Goal: Transaction & Acquisition: Purchase product/service

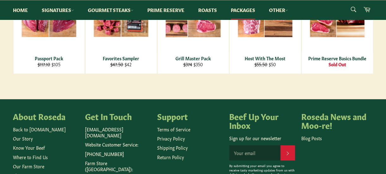
scroll to position [167, 0]
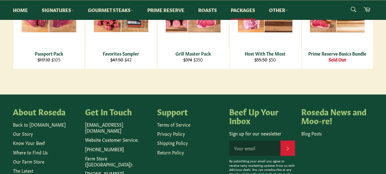
drag, startPoint x: 388, startPoint y: 96, endPoint x: 173, endPoint y: 80, distance: 215.5
click at [173, 80] on main "Packages Can't decide on your cuts? Pick from our available packages! Sort by F…" at bounding box center [193, 11] width 386 height 166
click at [59, 10] on link "Signatures" at bounding box center [57, 9] width 45 height 19
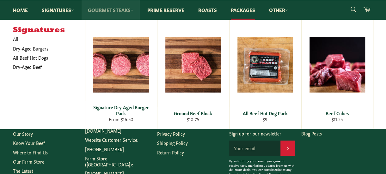
click at [120, 10] on link "Gourmet Steaks" at bounding box center [111, 9] width 58 height 19
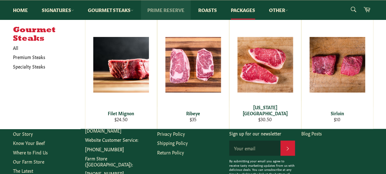
click at [162, 8] on link "Prime Reserve" at bounding box center [166, 9] width 50 height 19
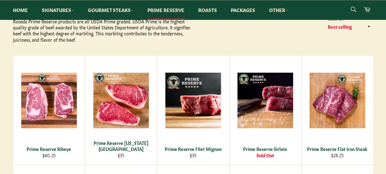
scroll to position [91, 0]
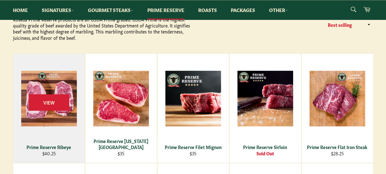
click at [54, 149] on div "Prime Reserve Ribeye" at bounding box center [49, 147] width 64 height 6
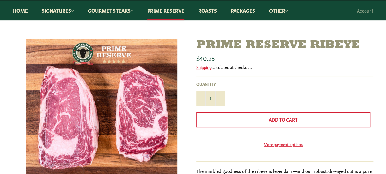
scroll to position [59, 0]
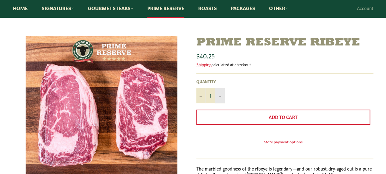
click at [221, 94] on button "+" at bounding box center [219, 95] width 9 height 15
type input "2"
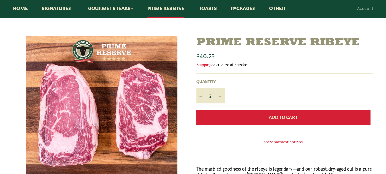
click at [239, 113] on button "Add to Cart" at bounding box center [283, 117] width 174 height 15
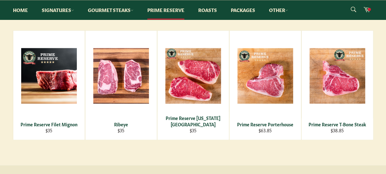
scroll to position [311, 0]
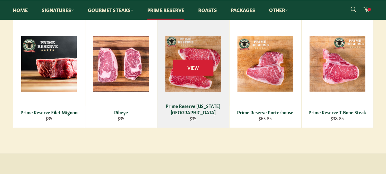
click at [197, 85] on div "View" at bounding box center [192, 73] width 71 height 109
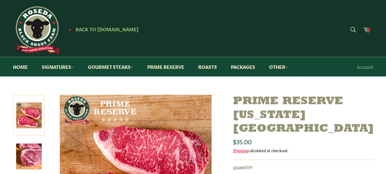
type input "2"
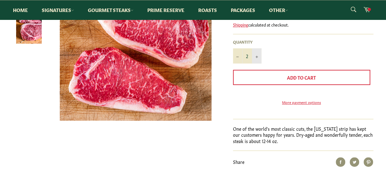
scroll to position [127, 0]
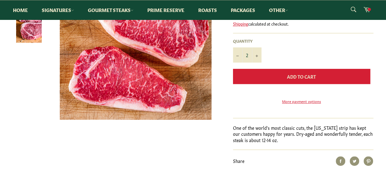
click at [296, 73] on span "Add to Cart" at bounding box center [301, 76] width 29 height 6
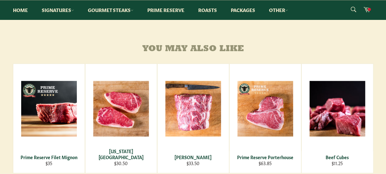
scroll to position [298, 0]
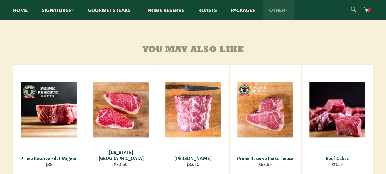
click at [281, 13] on link "Other" at bounding box center [279, 9] width 32 height 19
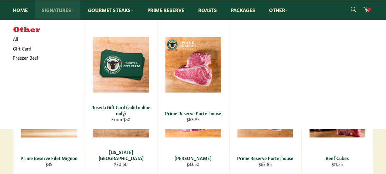
click at [64, 13] on link "Signatures" at bounding box center [57, 9] width 45 height 19
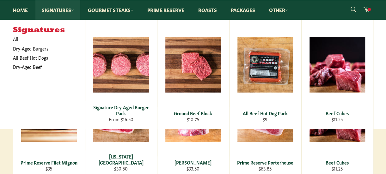
scroll to position [287, 0]
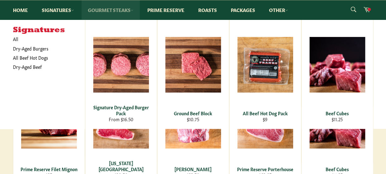
click at [121, 10] on link "Gourmet Steaks" at bounding box center [111, 9] width 58 height 19
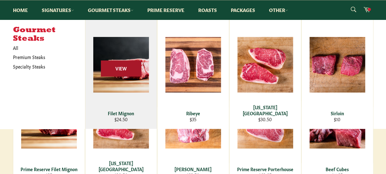
click at [126, 66] on span "View" at bounding box center [121, 69] width 40 height 16
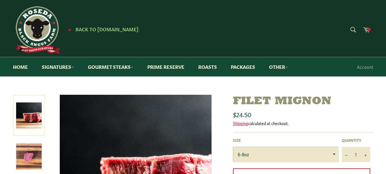
click at [334, 153] on select "6-8oz" at bounding box center [286, 154] width 106 height 15
click at [320, 156] on select "6-8oz" at bounding box center [286, 154] width 106 height 15
click at [366, 155] on icon "Increase item quantity by one" at bounding box center [365, 155] width 3 height 3
type input "2"
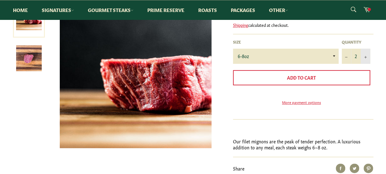
scroll to position [99, 0]
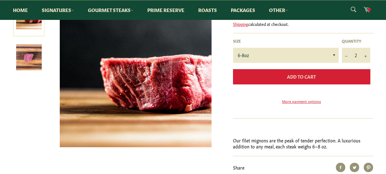
click at [300, 74] on span "Add to Cart" at bounding box center [301, 76] width 29 height 6
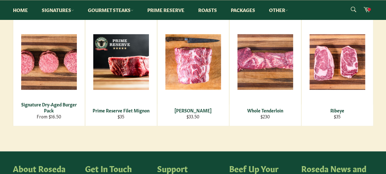
scroll to position [328, 0]
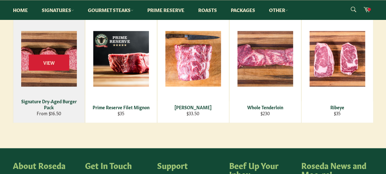
click at [51, 90] on div "View" at bounding box center [48, 68] width 71 height 109
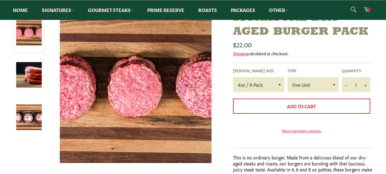
scroll to position [91, 0]
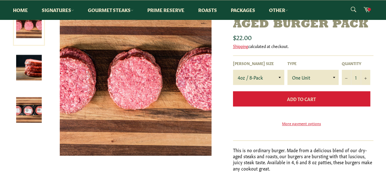
click at [305, 102] on button "Add to Cart" at bounding box center [301, 98] width 137 height 15
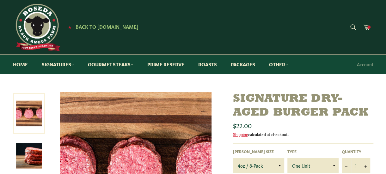
scroll to position [0, 0]
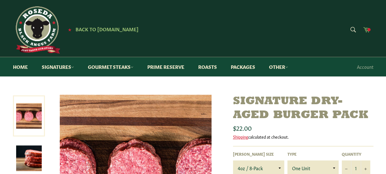
click at [367, 28] on icon at bounding box center [366, 29] width 7 height 5
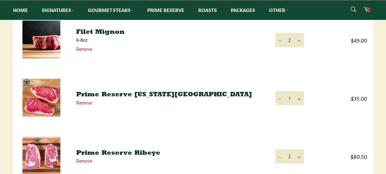
scroll to position [164, 0]
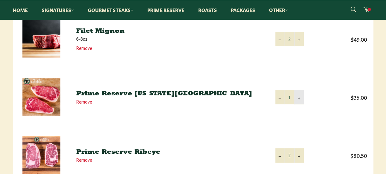
click at [299, 98] on icon "Increase item quantity by one" at bounding box center [299, 98] width 3 height 3
click at [298, 97] on icon "Increase item quantity by one" at bounding box center [299, 98] width 3 height 3
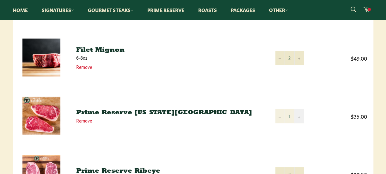
scroll to position [142, 0]
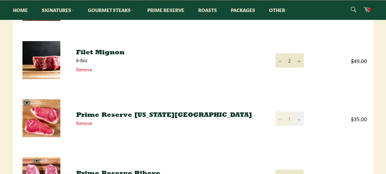
click at [298, 113] on button "+" at bounding box center [298, 119] width 9 height 14
click at [298, 116] on button "+" at bounding box center [298, 119] width 9 height 14
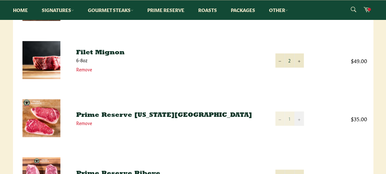
click at [298, 116] on button "+" at bounding box center [298, 119] width 9 height 14
click at [242, 12] on link "Packages" at bounding box center [242, 9] width 37 height 19
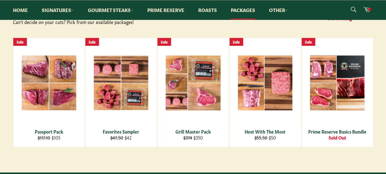
scroll to position [89, 0]
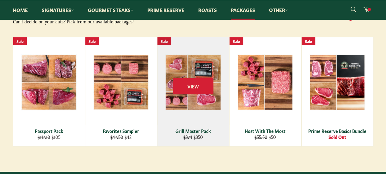
click at [193, 130] on div "Grill Master Pack" at bounding box center [193, 131] width 64 height 6
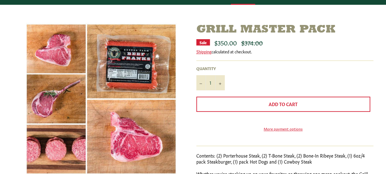
scroll to position [73, 0]
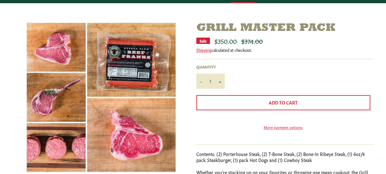
click at [58, 104] on img at bounding box center [101, 97] width 151 height 152
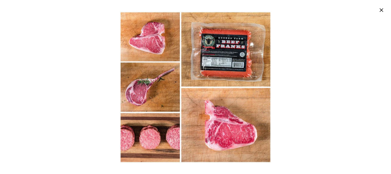
click at [381, 10] on icon "button" at bounding box center [381, 11] width 4 height 4
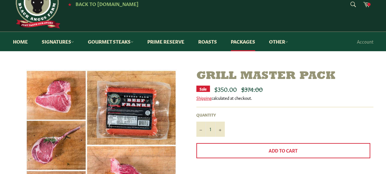
scroll to position [0, 0]
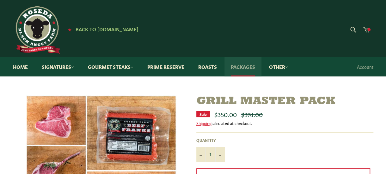
click at [242, 67] on link "Packages" at bounding box center [242, 66] width 37 height 19
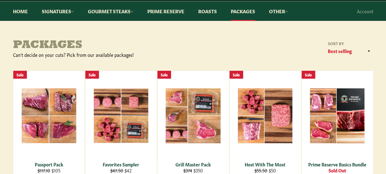
scroll to position [69, 0]
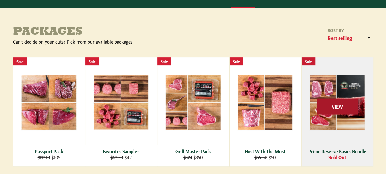
click at [352, 104] on span "View" at bounding box center [337, 106] width 40 height 16
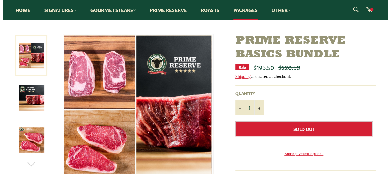
scroll to position [55, 0]
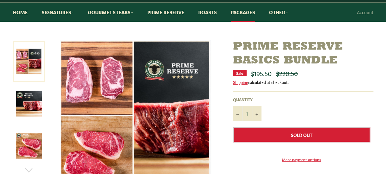
click at [172, 123] on img at bounding box center [135, 116] width 151 height 152
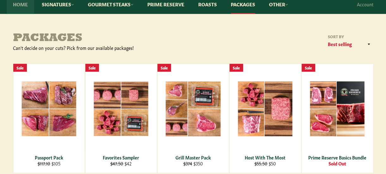
click at [23, 6] on link "Home" at bounding box center [20, 4] width 27 height 19
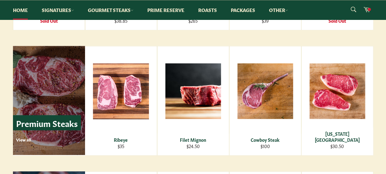
scroll to position [725, 0]
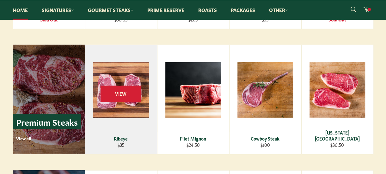
click at [131, 127] on div "View" at bounding box center [121, 99] width 72 height 109
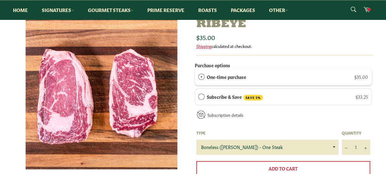
scroll to position [83, 0]
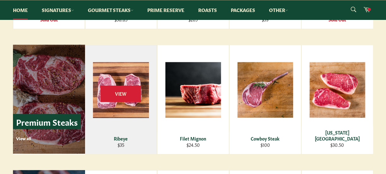
click at [113, 79] on div "View" at bounding box center [121, 99] width 72 height 109
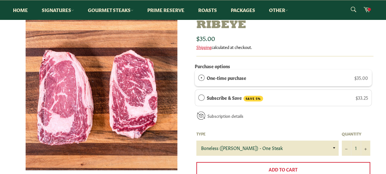
scroll to position [74, 0]
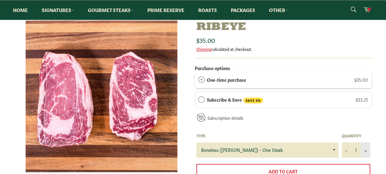
click at [365, 148] on button "+" at bounding box center [365, 149] width 9 height 15
type input "2"
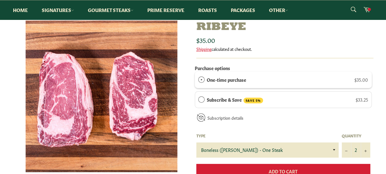
click at [325, 167] on button "Add to Cart" at bounding box center [283, 171] width 174 height 15
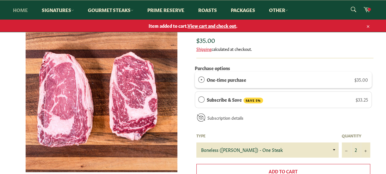
scroll to position [78, 0]
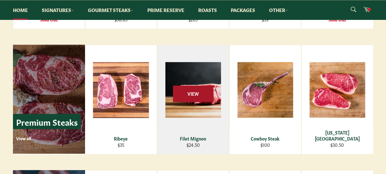
click at [197, 88] on span "View" at bounding box center [193, 94] width 40 height 16
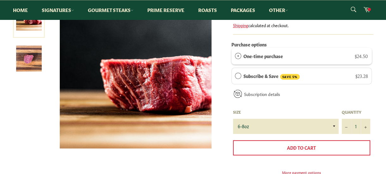
scroll to position [99, 0]
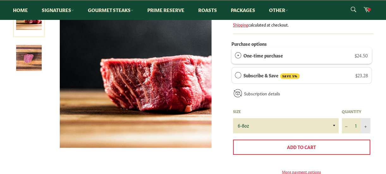
click at [366, 125] on icon "Increase item quantity by one" at bounding box center [365, 126] width 3 height 3
type input "2"
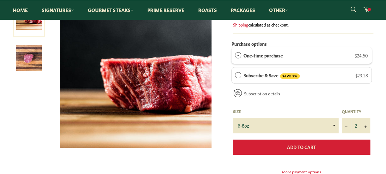
click at [336, 142] on button "Add to Cart" at bounding box center [301, 147] width 137 height 15
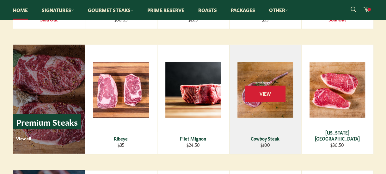
click at [264, 105] on div "View" at bounding box center [264, 99] width 71 height 109
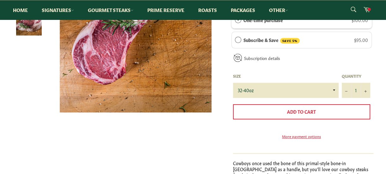
scroll to position [135, 0]
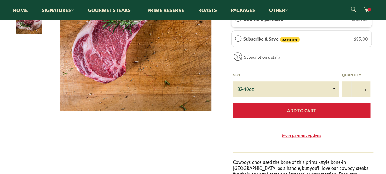
click at [298, 110] on span "Add to Cart" at bounding box center [301, 110] width 29 height 6
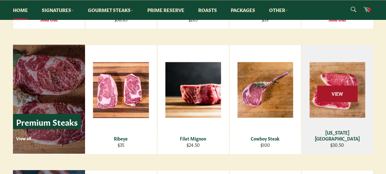
click at [342, 88] on span "View" at bounding box center [337, 94] width 40 height 16
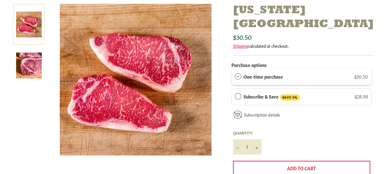
scroll to position [100, 0]
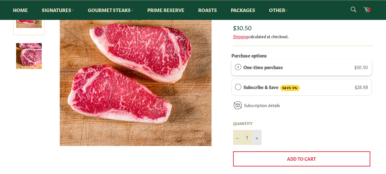
click at [255, 137] on icon "Increase item quantity by one" at bounding box center [256, 138] width 3 height 3
type input "2"
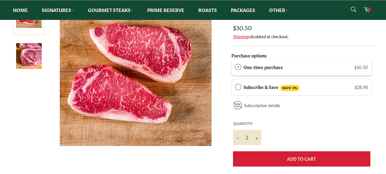
click at [296, 155] on span "Add to Cart" at bounding box center [301, 158] width 29 height 6
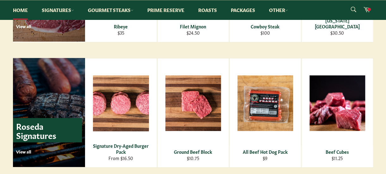
scroll to position [843, 0]
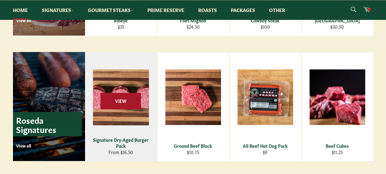
click at [116, 100] on span "View" at bounding box center [120, 101] width 40 height 16
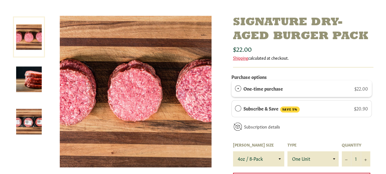
scroll to position [90, 0]
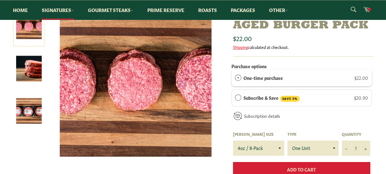
click at [300, 170] on span "Add to Cart" at bounding box center [301, 169] width 29 height 6
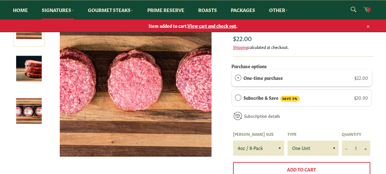
click at [368, 9] on span at bounding box center [368, 9] width 3 height 3
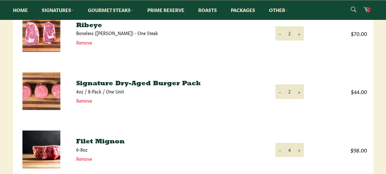
scroll to position [235, 0]
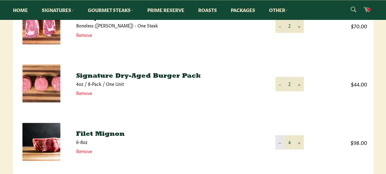
click at [278, 143] on icon "Reduce item quantity by one" at bounding box center [279, 143] width 3 height 0
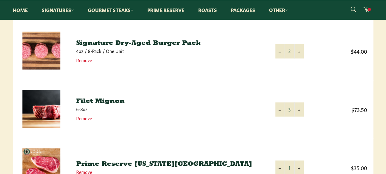
scroll to position [272, 0]
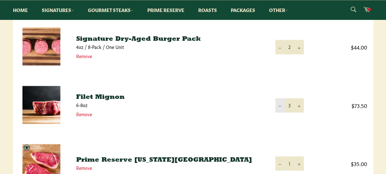
click at [280, 105] on icon "Reduce item quantity by one" at bounding box center [279, 106] width 3 height 3
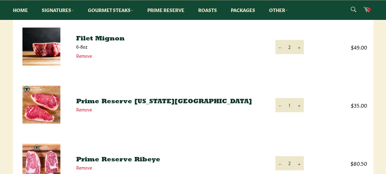
scroll to position [342, 0]
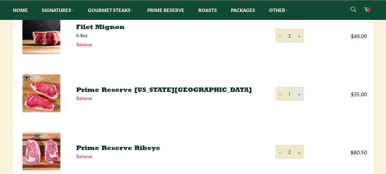
click at [297, 95] on button "+" at bounding box center [298, 94] width 9 height 14
click at [300, 92] on button "+" at bounding box center [298, 94] width 9 height 14
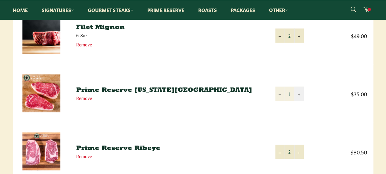
click at [300, 92] on button "+" at bounding box center [298, 94] width 9 height 14
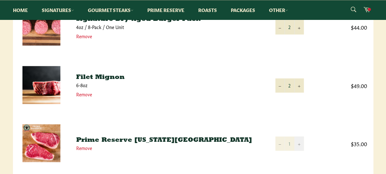
scroll to position [276, 0]
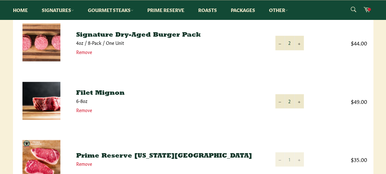
click at [380, 79] on div "Shopping Cart Product Quantity Total [US_STATE][GEOGRAPHIC_DATA] Remove Quantit…" at bounding box center [193, 67] width 386 height 497
drag, startPoint x: 380, startPoint y: 79, endPoint x: 379, endPoint y: 60, distance: 18.3
click at [379, 60] on div "Shopping Cart Product Quantity Total [US_STATE][GEOGRAPHIC_DATA] Remove Quantit…" at bounding box center [193, 67] width 386 height 497
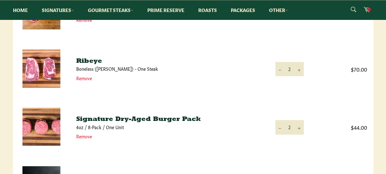
scroll to position [194, 0]
